Goal: Check status: Check status

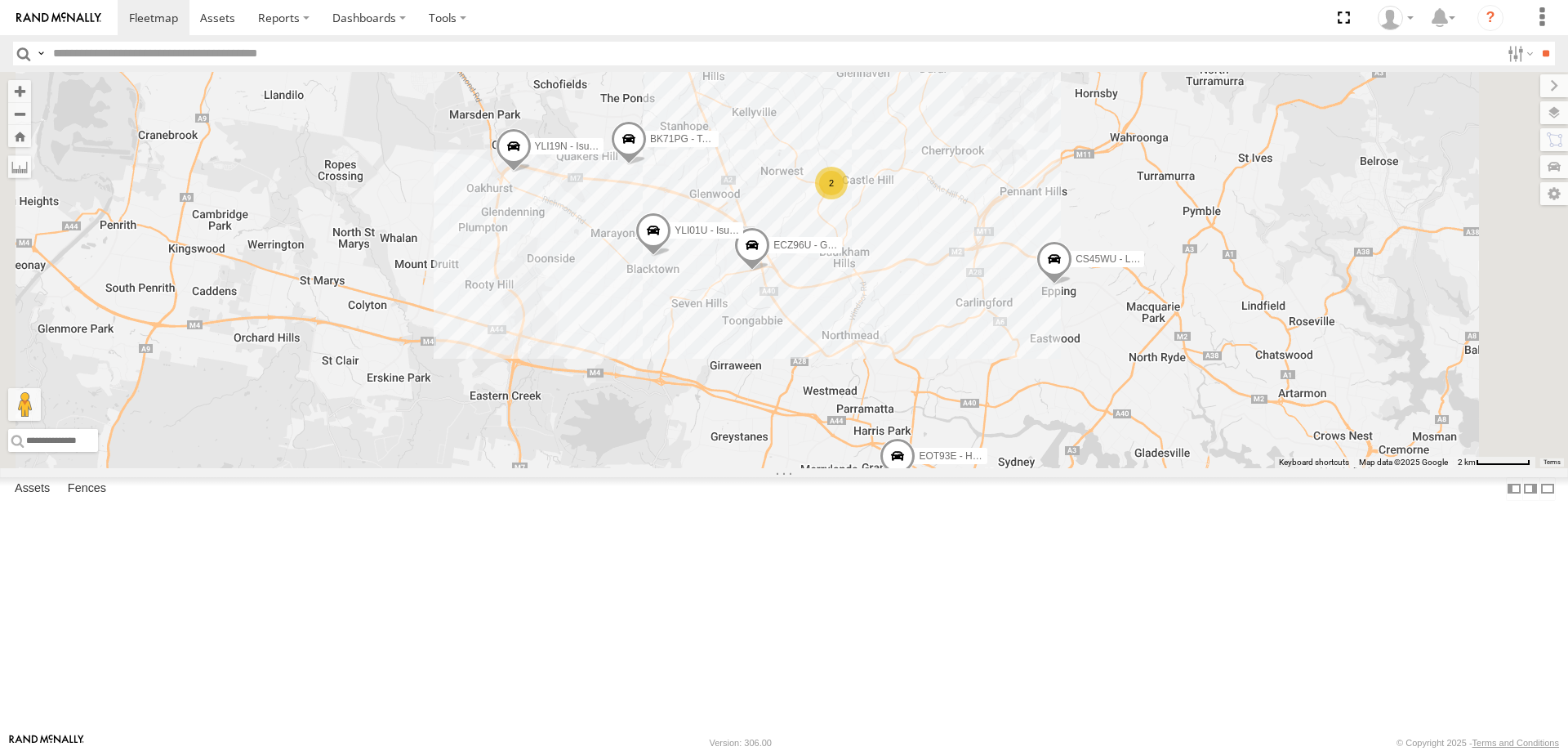
click at [672, 256] on span at bounding box center [653, 234] width 36 height 44
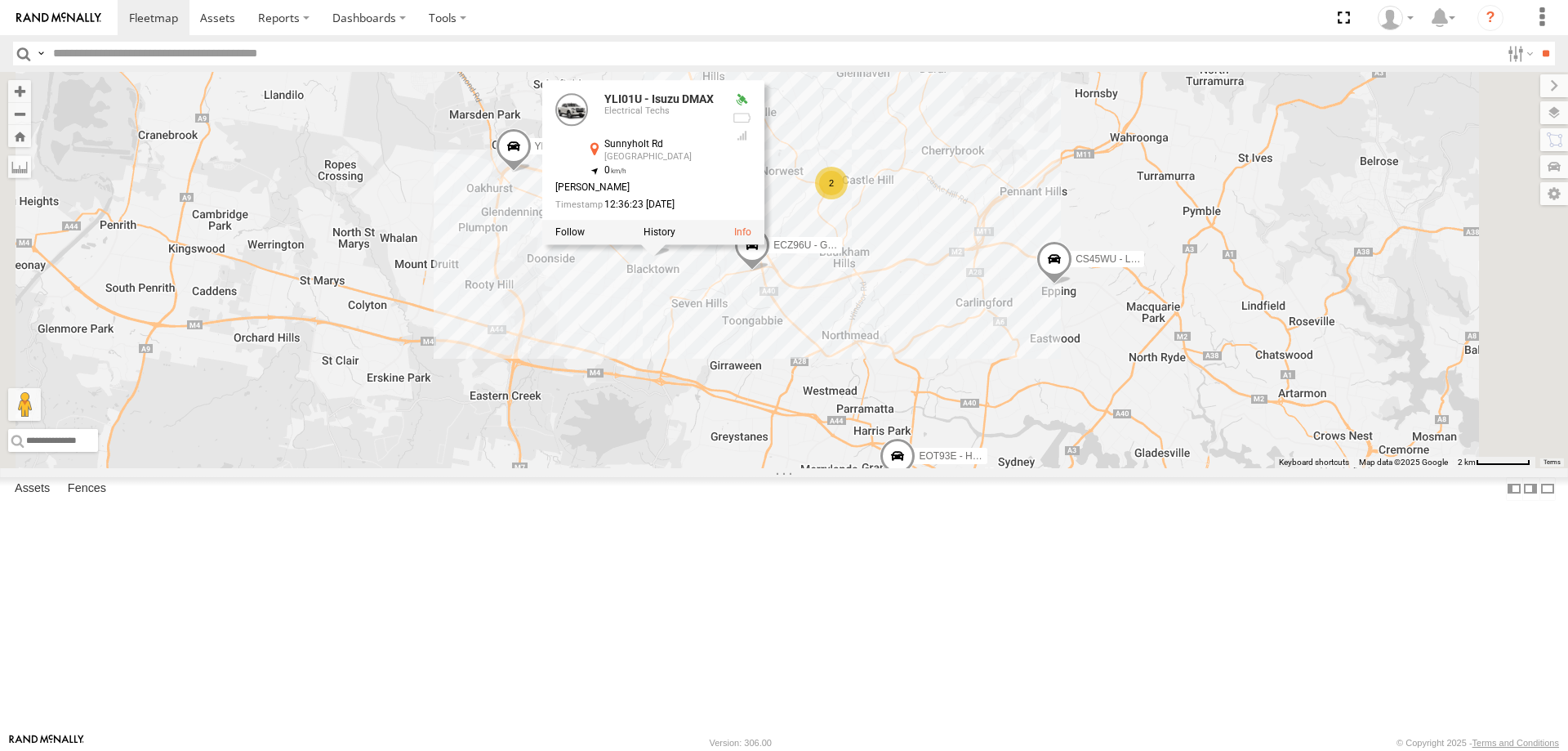
click at [1001, 468] on div "YLI19N - Isuzu DMAX ECZ96U - Great Wall 2 CS45WU - LDV EOT93E - HiAce YLI01U - …" at bounding box center [784, 269] width 1568 height 396
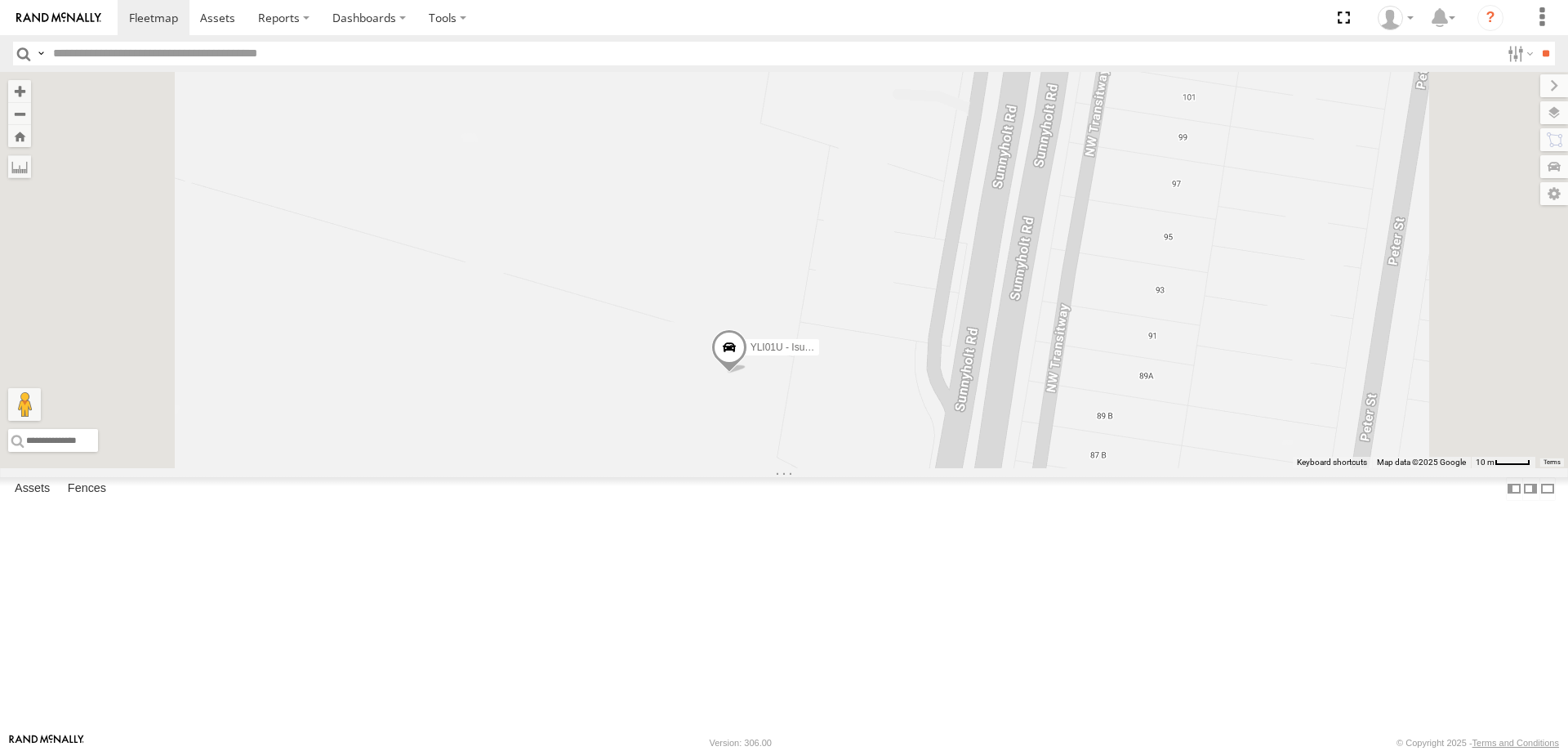
drag, startPoint x: 855, startPoint y: 243, endPoint x: 866, endPoint y: 580, distance: 337.2
click at [866, 468] on div "YLI19N - Isuzu DMAX ECZ96U - Great Wall CS45WU - LDV EOT93E - HiAce YLI01U - Is…" at bounding box center [784, 269] width 1568 height 396
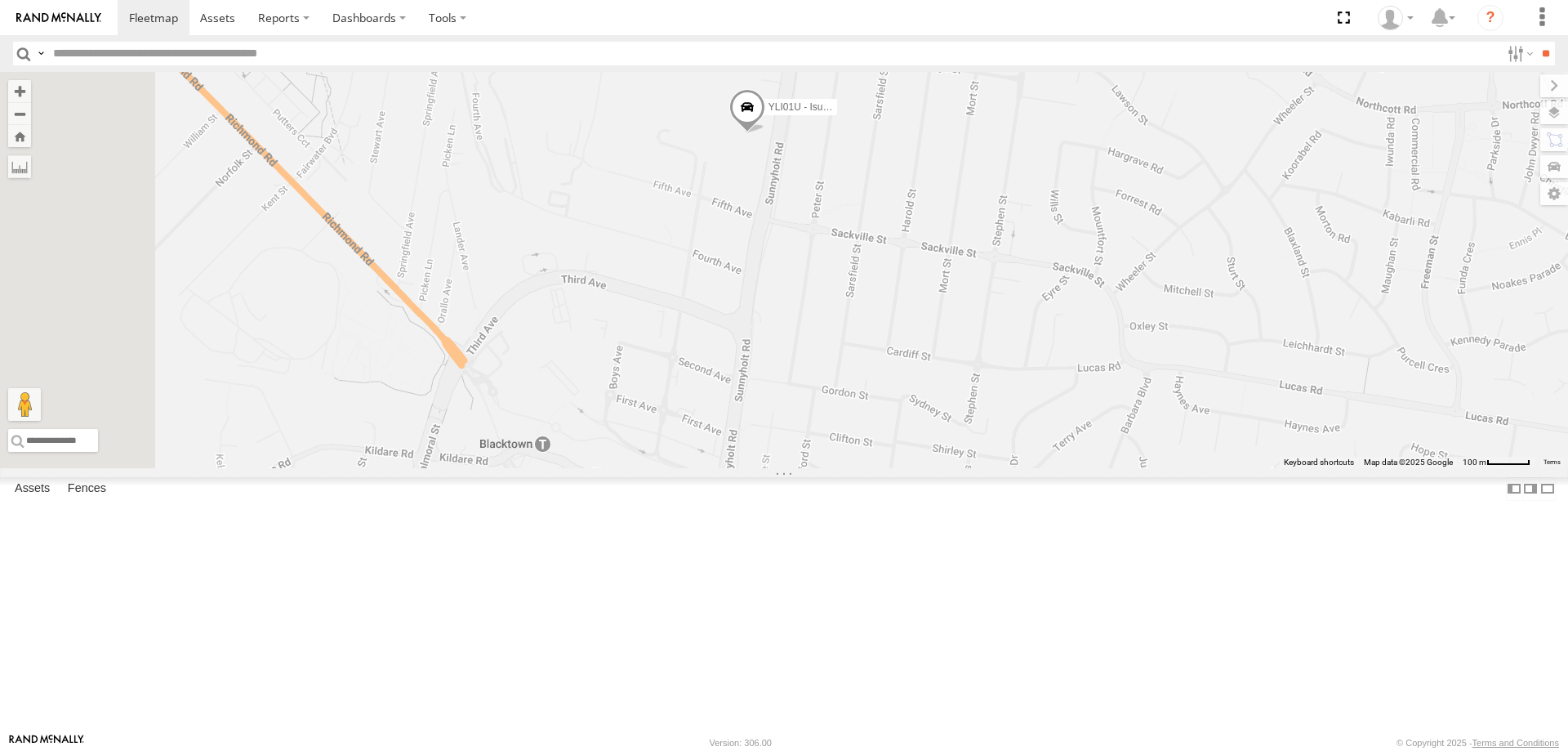
drag, startPoint x: 866, startPoint y: 624, endPoint x: 945, endPoint y: 317, distance: 317.0
click at [945, 317] on div "YLI19N - Isuzu DMAX ECZ96U - Great Wall CS45WU - LDV EOT93E - HiAce YLI01U - Is…" at bounding box center [784, 269] width 1568 height 396
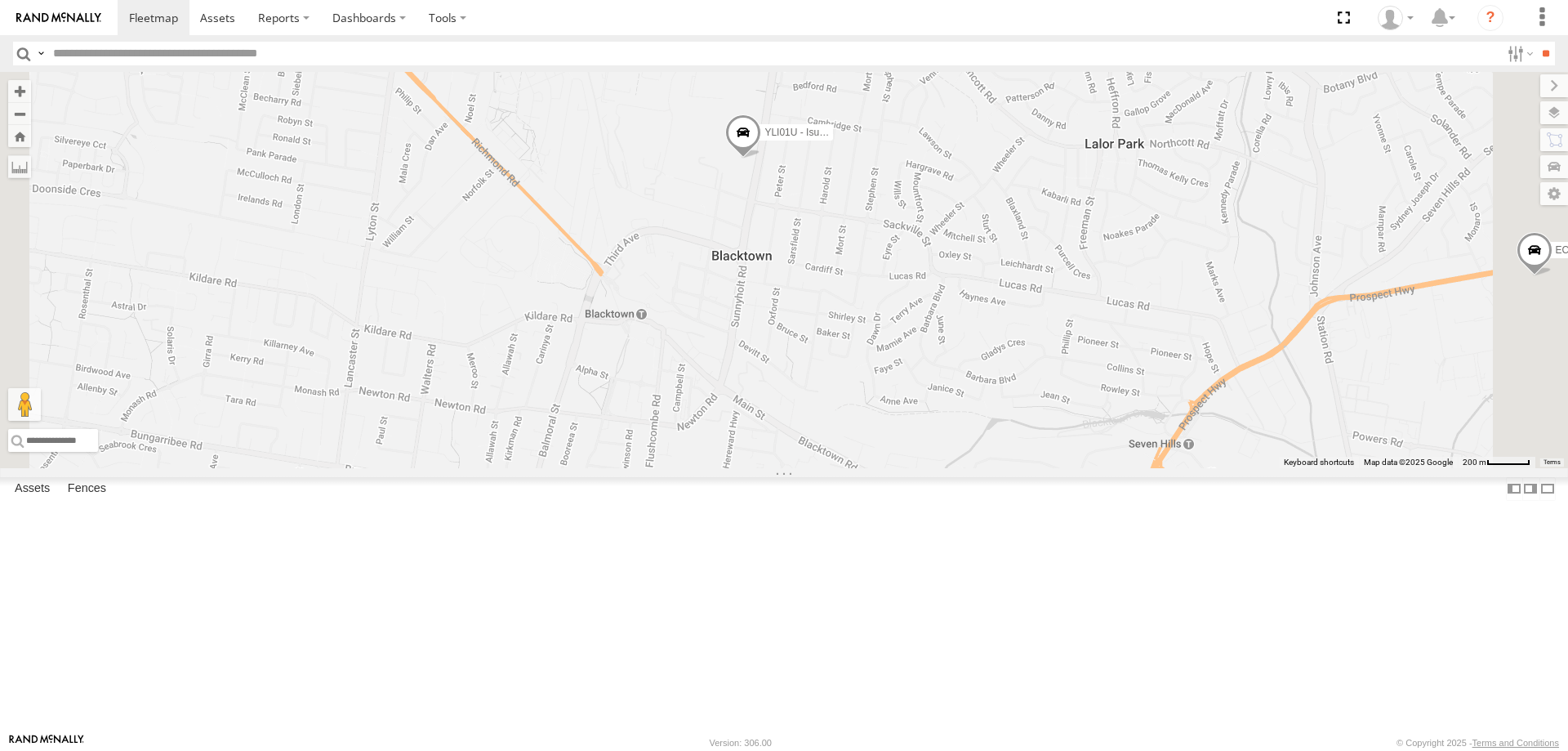
click at [761, 158] on span at bounding box center [743, 136] width 36 height 44
click at [766, 140] on label at bounding box center [749, 134] width 32 height 11
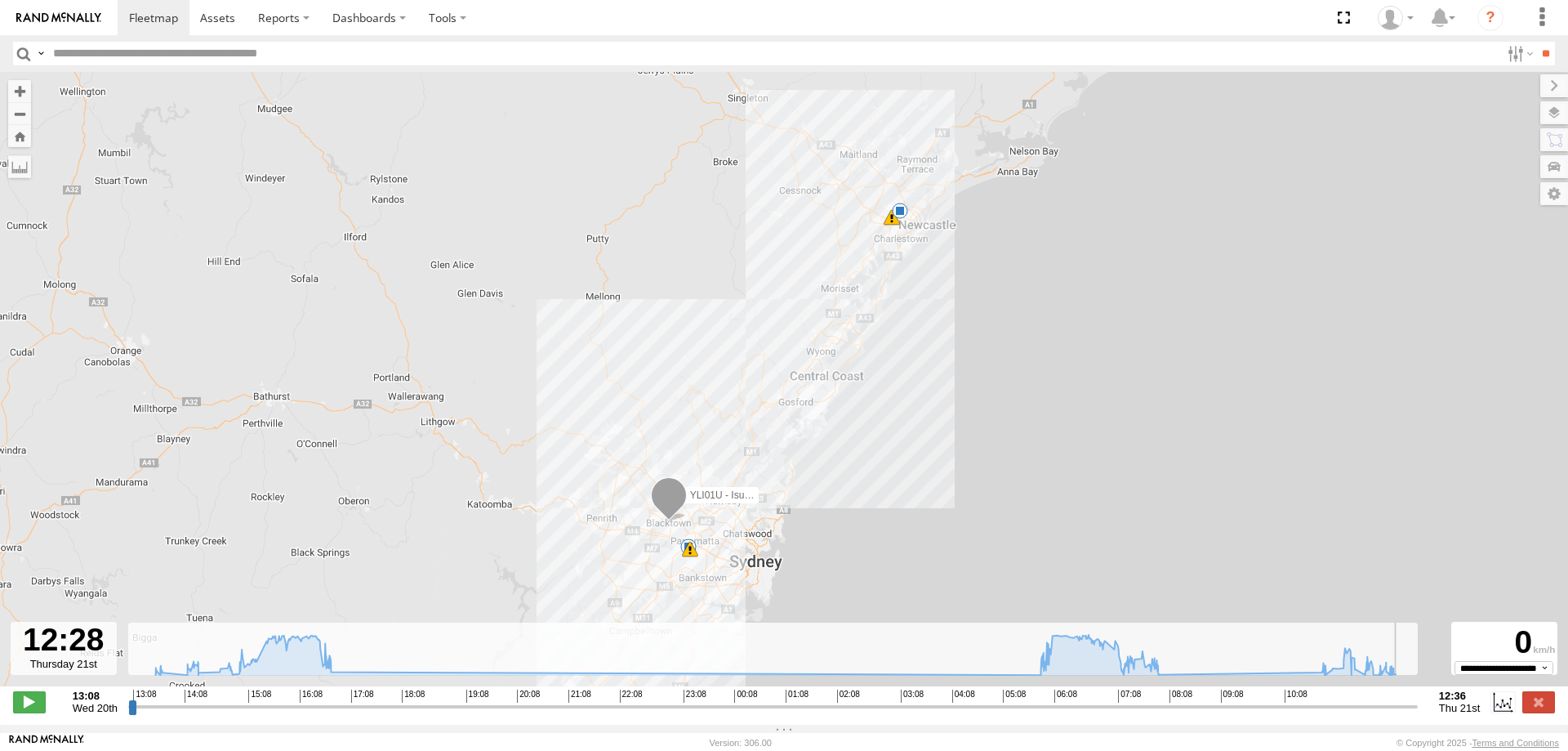
drag, startPoint x: 132, startPoint y: 713, endPoint x: 1402, endPoint y: 714, distance: 1270.0
click at [1402, 714] on input "range" at bounding box center [773, 706] width 1289 height 16
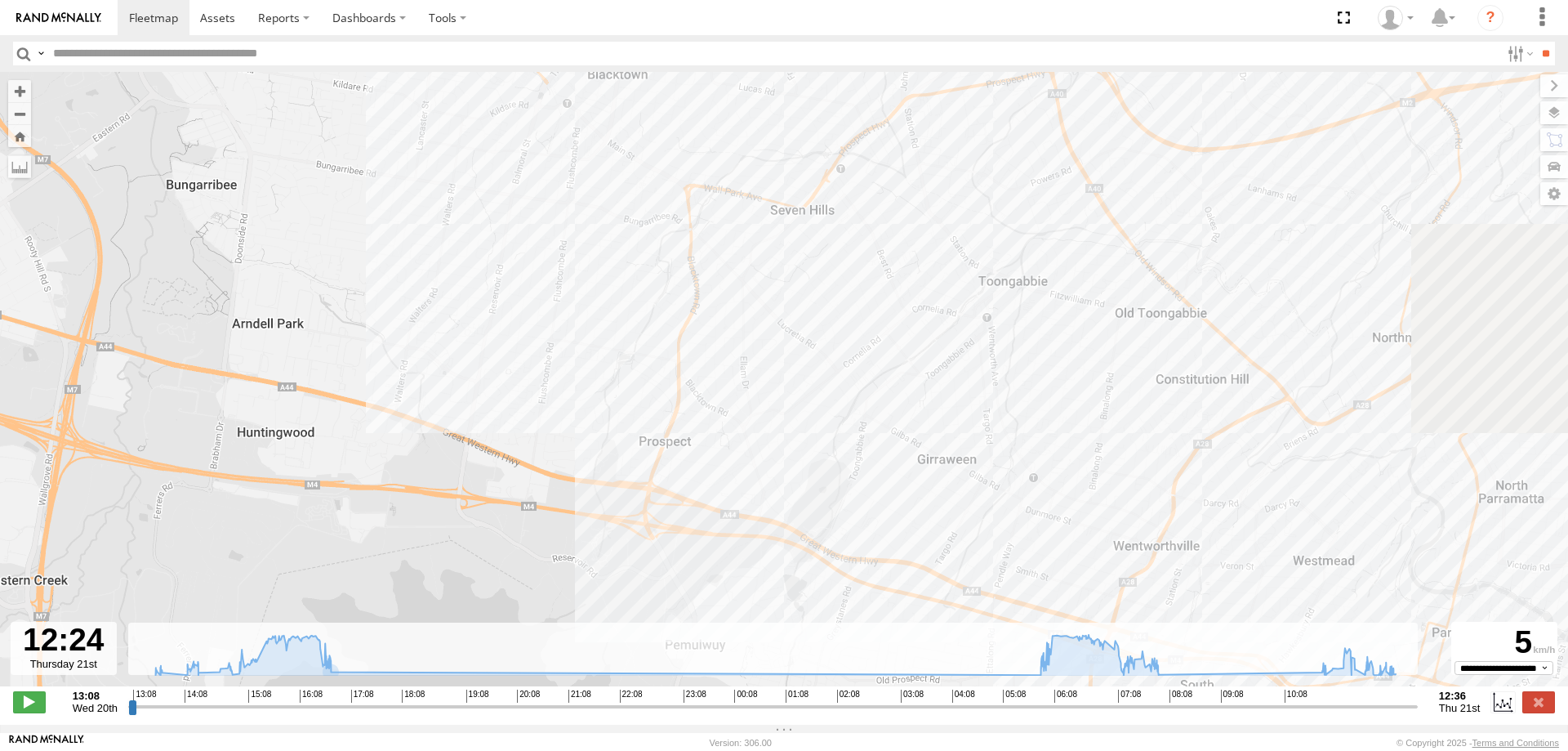
drag, startPoint x: 555, startPoint y: 239, endPoint x: 688, endPoint y: 732, distance: 510.6
click at [685, 750] on html at bounding box center [784, 376] width 1568 height 751
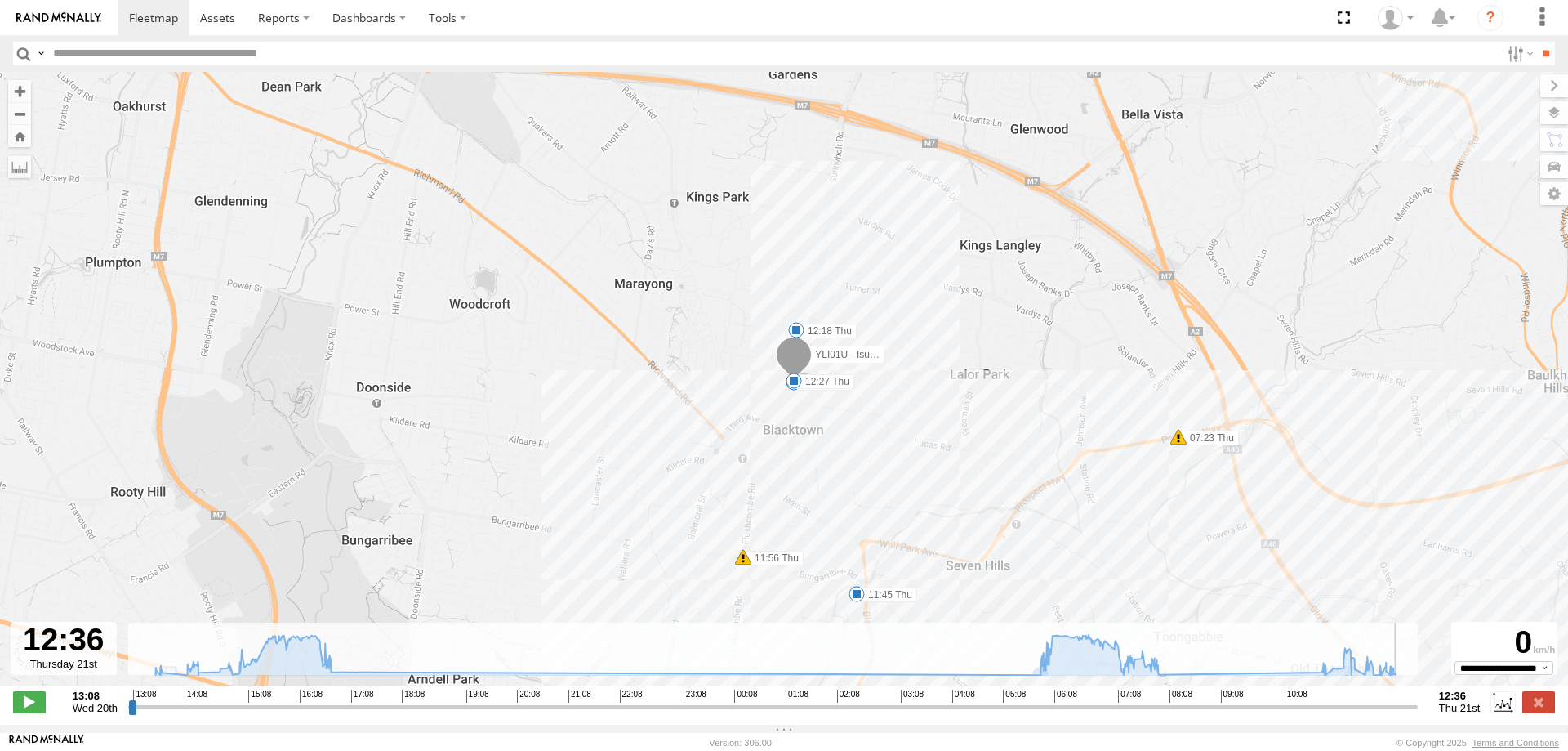
drag, startPoint x: 1404, startPoint y: 714, endPoint x: 1409, endPoint y: 674, distance: 40.3
type input "**********"
click at [1418, 712] on input "range" at bounding box center [773, 706] width 1289 height 16
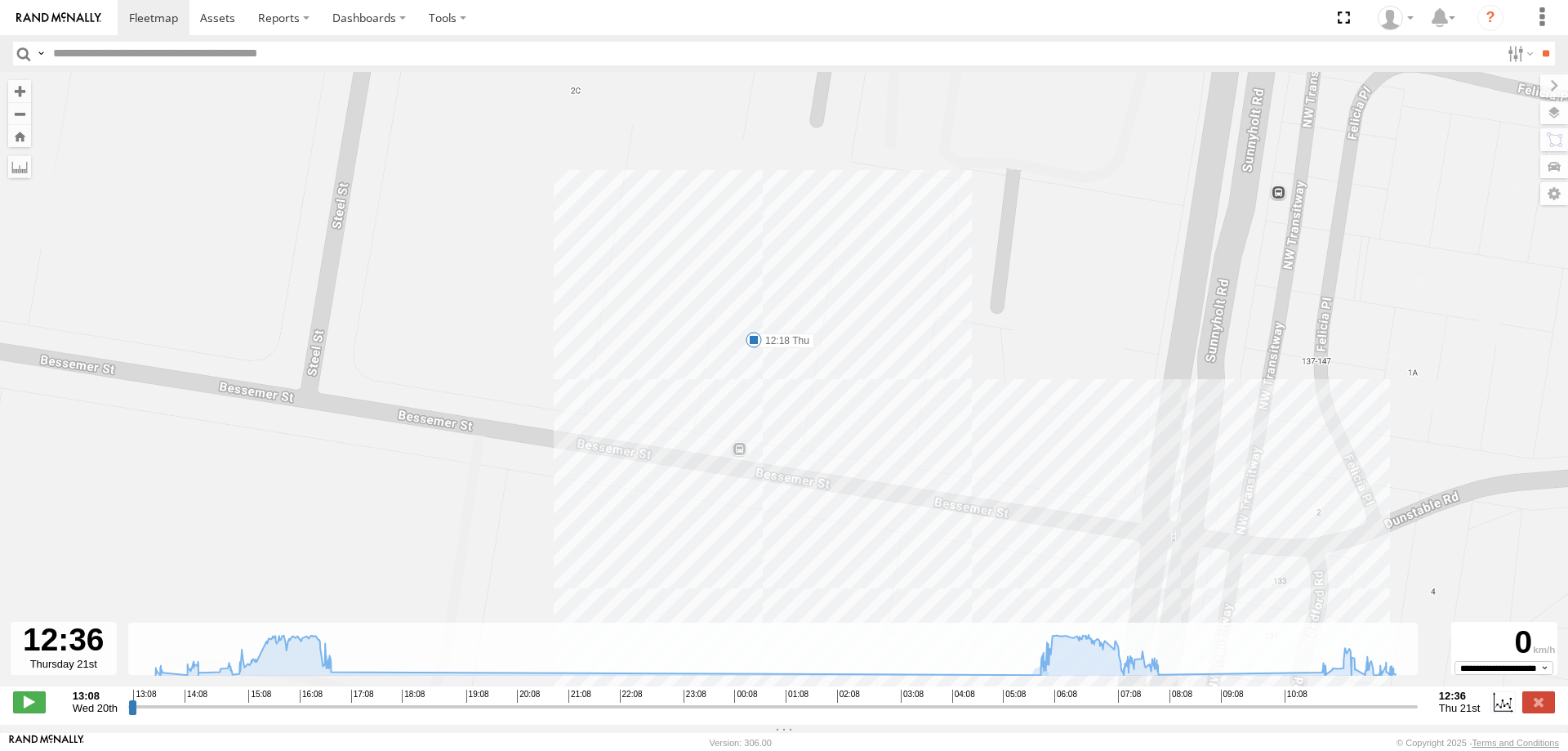
drag, startPoint x: 882, startPoint y: 169, endPoint x: 852, endPoint y: 184, distance: 33.5
click at [852, 184] on div "YLI01U - Isuzu DMAX 16:45 Wed 13:37 Wed 14:17 Wed 14:54 Wed 13:26 Wed 13:30 Wed…" at bounding box center [784, 388] width 1568 height 632
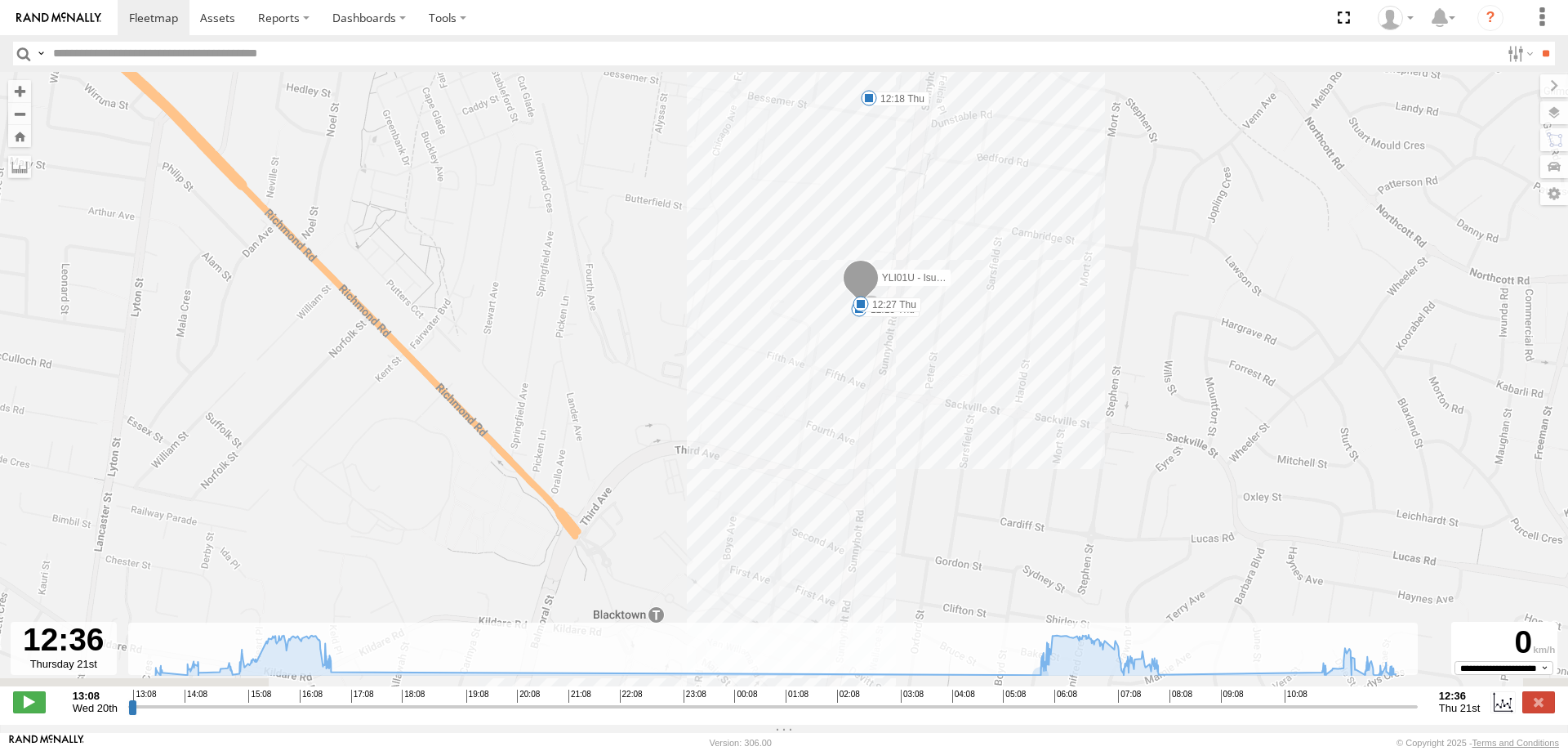
drag, startPoint x: 1047, startPoint y: 473, endPoint x: 1043, endPoint y: 395, distance: 78.1
click at [1043, 395] on div "YLI01U - Isuzu DMAX 16:45 Wed 13:37 Wed 14:17 Wed 14:54 Wed 13:26 Wed 13:30 Wed…" at bounding box center [784, 388] width 1568 height 632
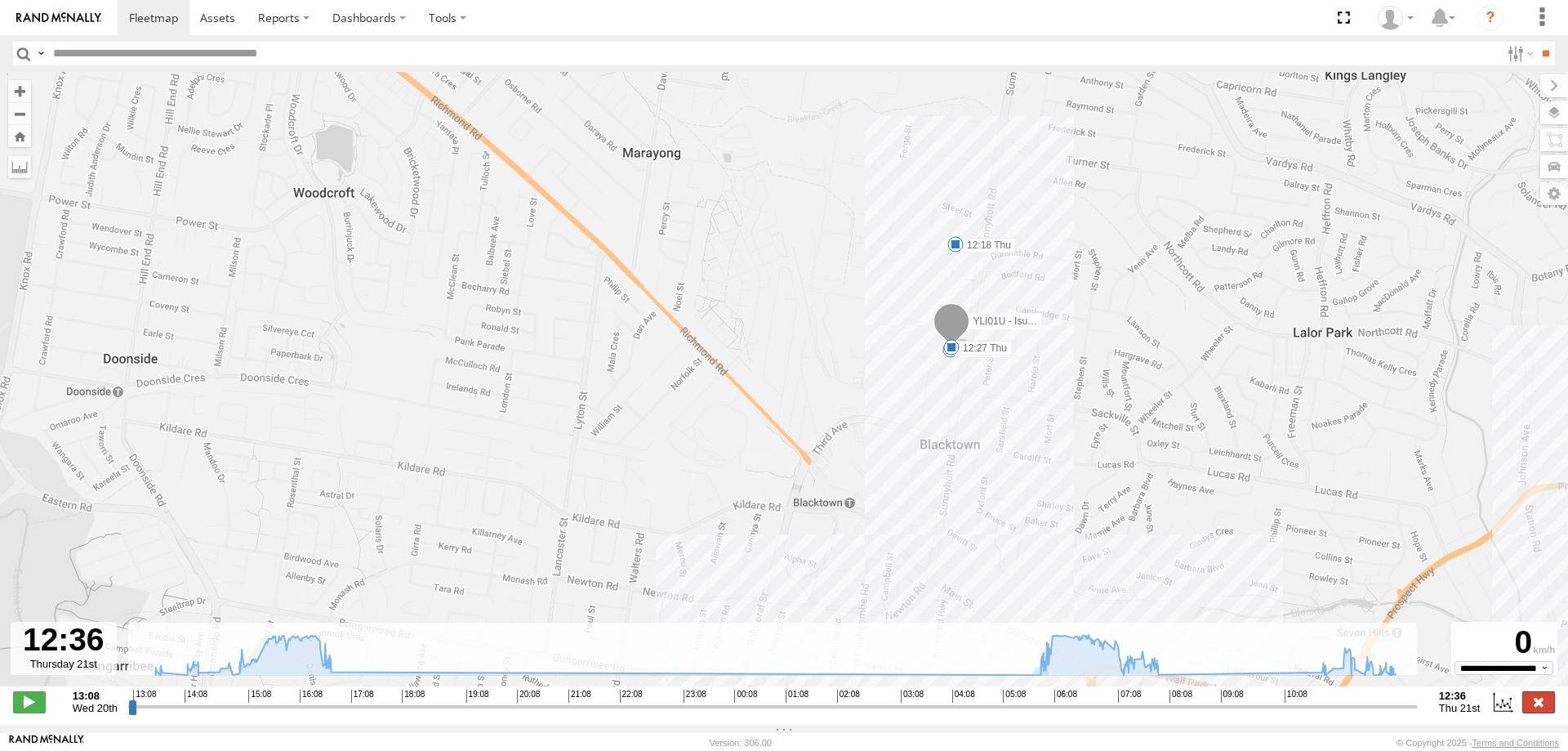
click at [1536, 706] on label at bounding box center [1538, 702] width 33 height 21
